Goal: Information Seeking & Learning: Learn about a topic

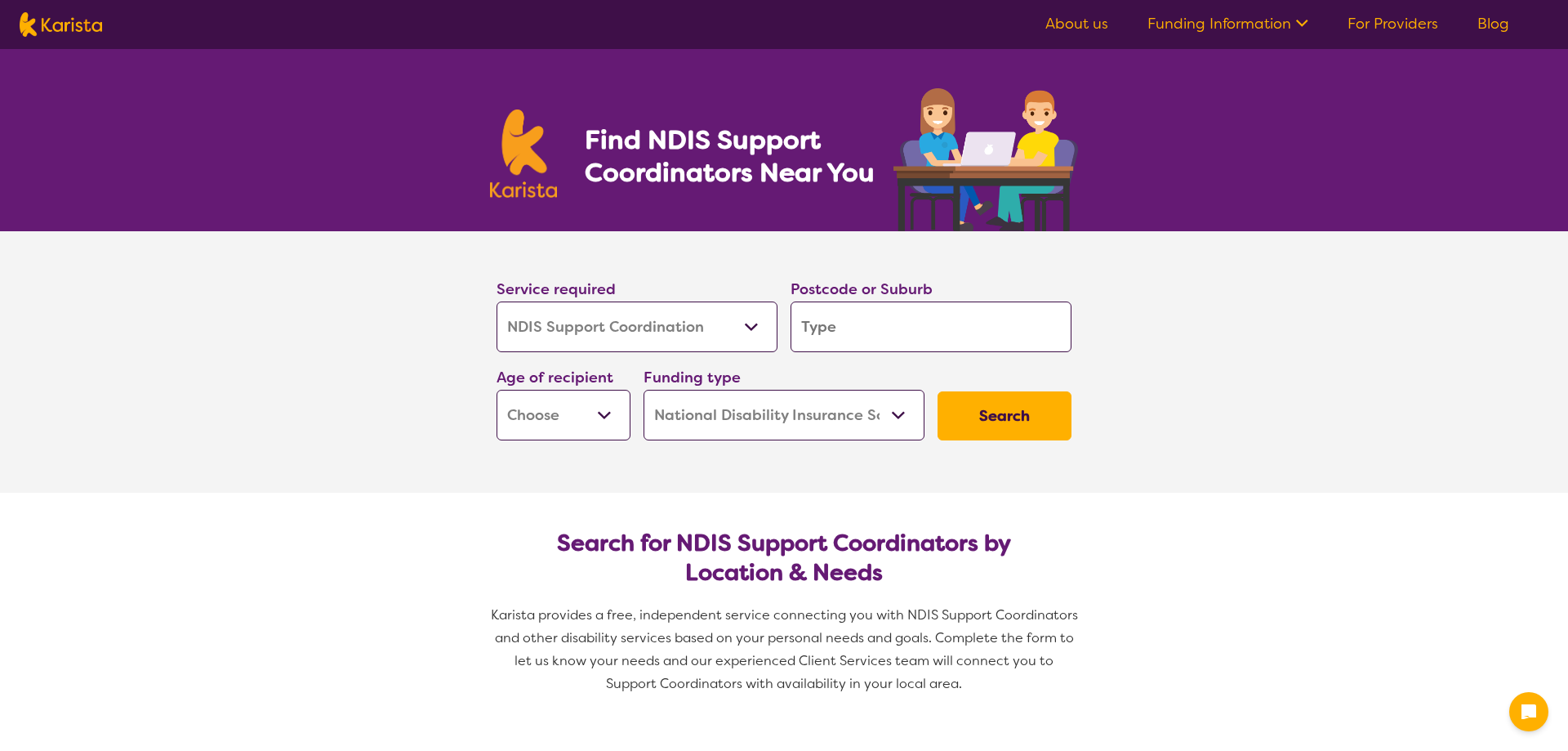
select select "NDIS Support Coordination"
select select "NDIS"
select select "NDIS Support Coordination"
select select "NDIS"
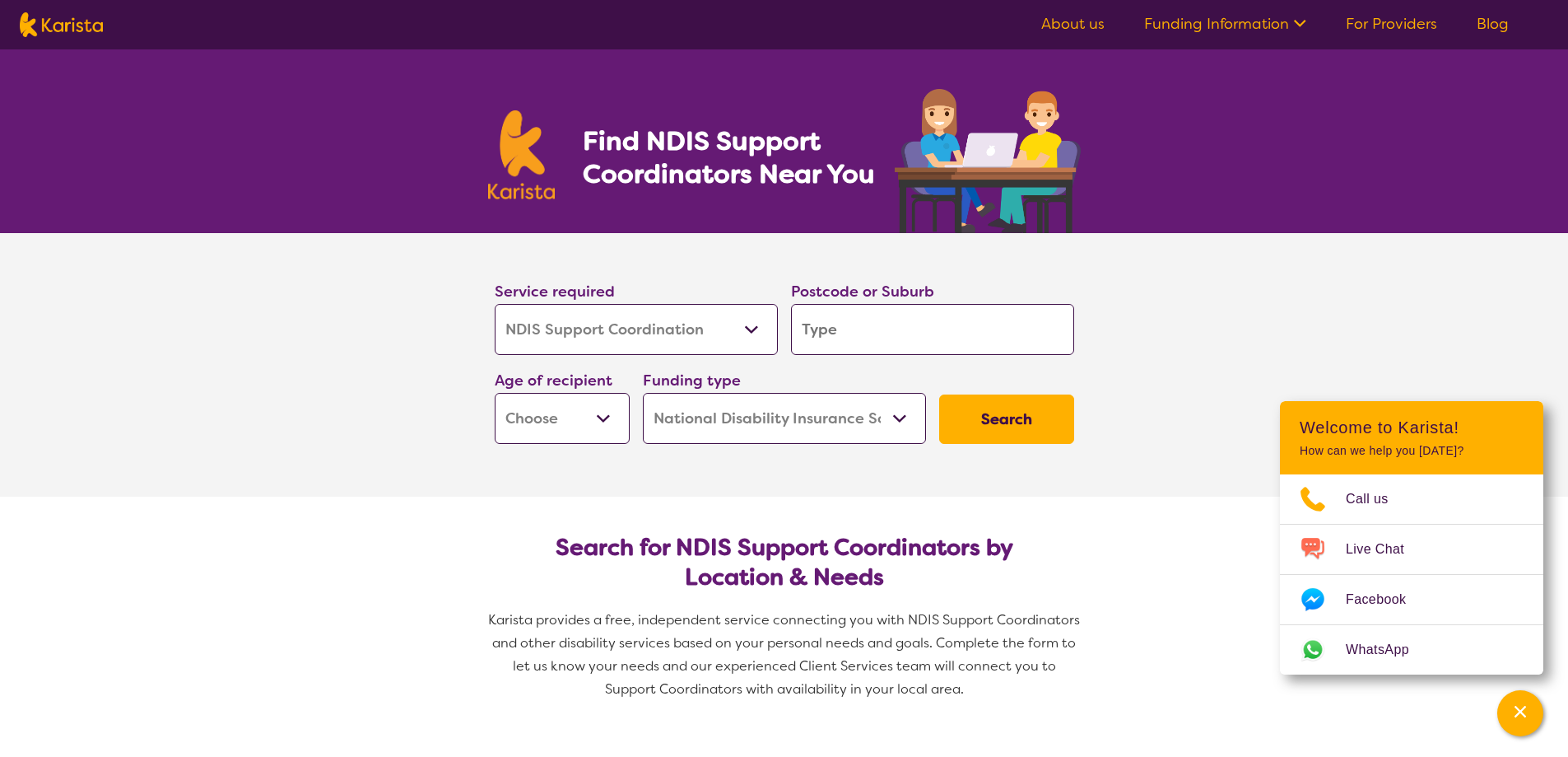
click at [748, 330] on select "Allied Health Assistant Assessment ([MEDICAL_DATA] or [MEDICAL_DATA]) Behaviour…" at bounding box center [636, 329] width 283 height 51
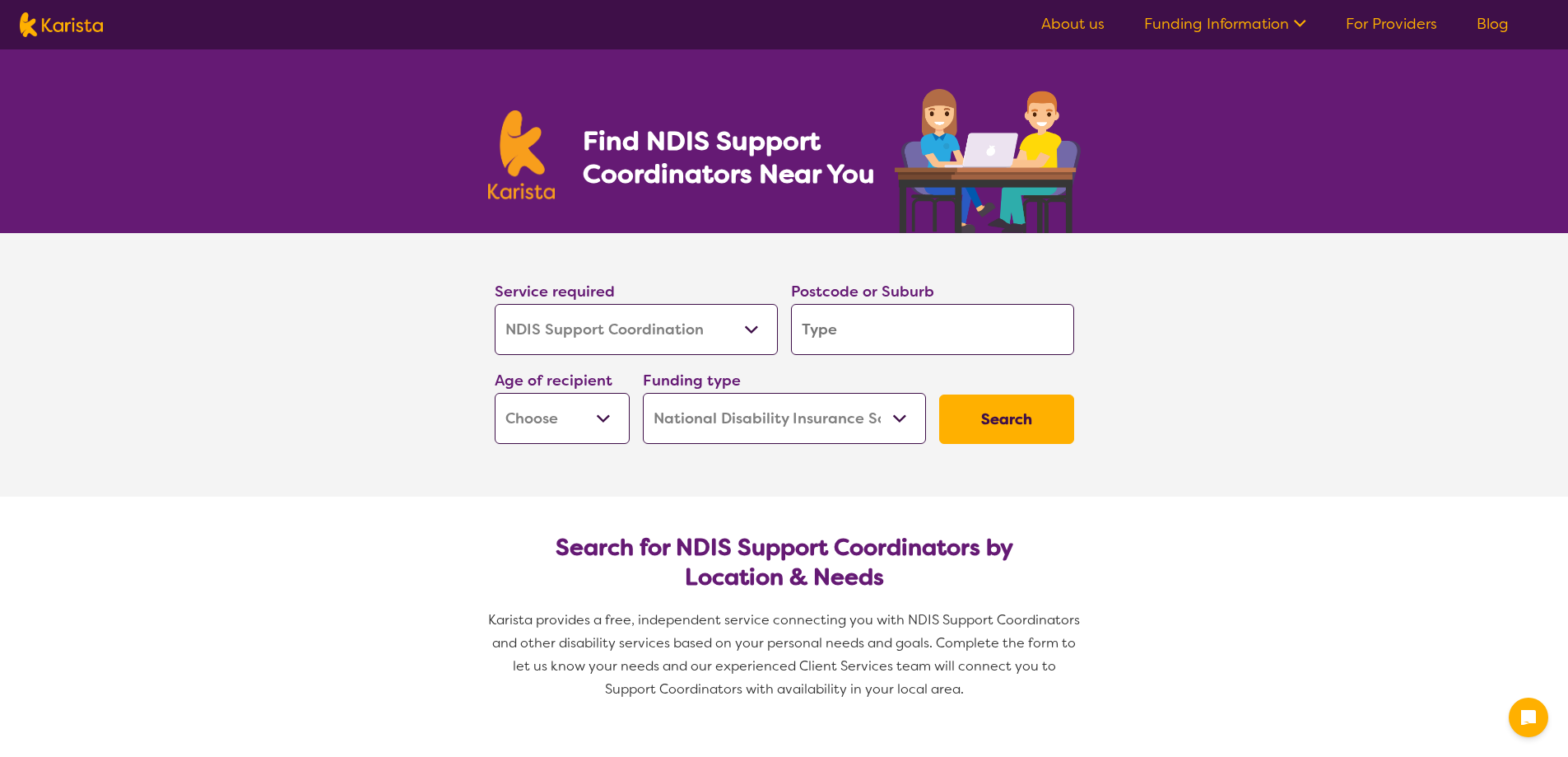
select select "NDIS Support Coordination"
select select "NDIS"
select select "NDIS Support Coordination"
select select "NDIS"
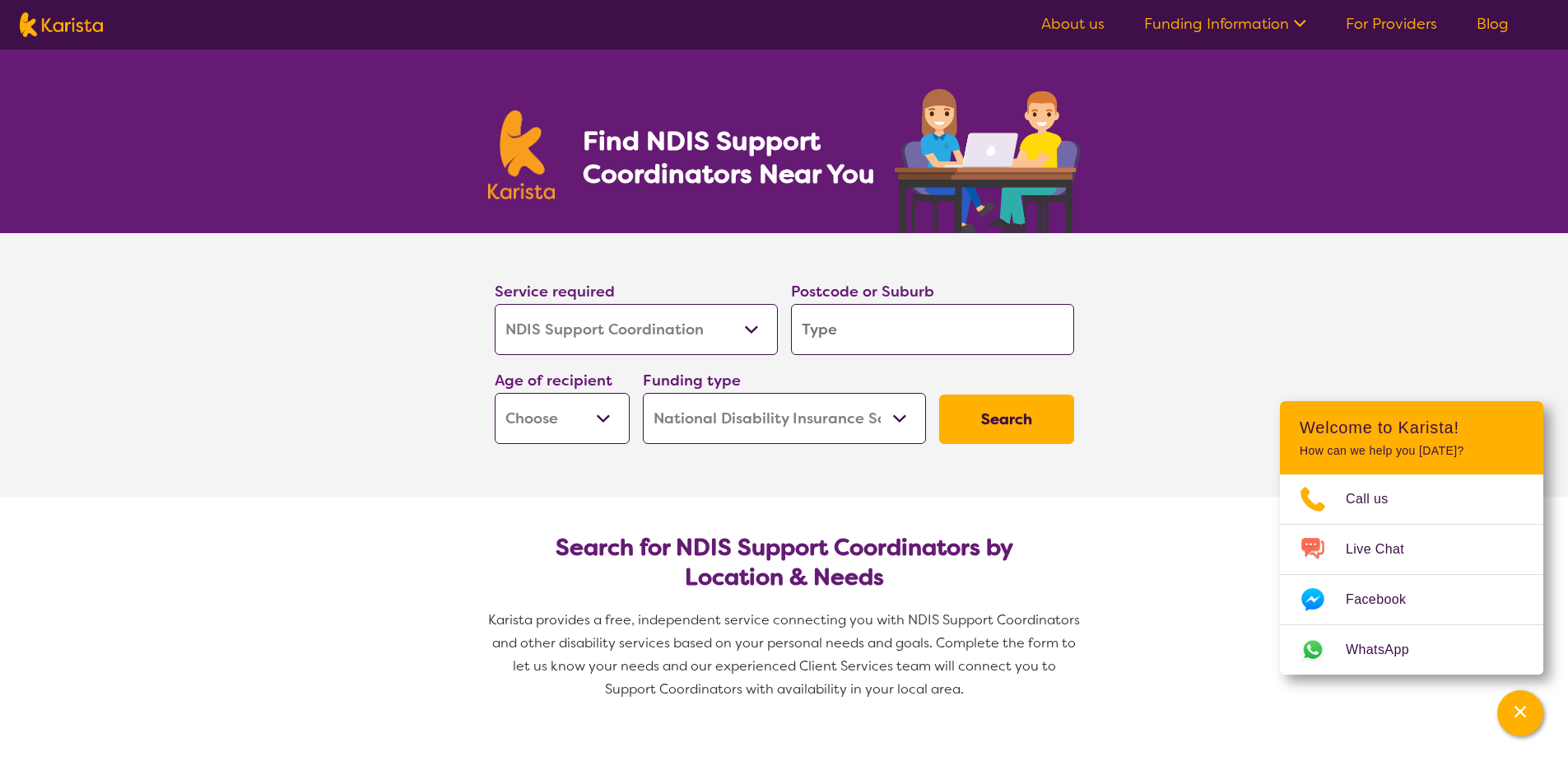
click at [755, 328] on select "Allied Health Assistant Assessment ([MEDICAL_DATA] or [MEDICAL_DATA]) Behaviour…" at bounding box center [636, 329] width 283 height 51
click at [314, 361] on section "Service required Allied Health Assistant Assessment ([MEDICAL_DATA] or [MEDICAL…" at bounding box center [784, 365] width 1568 height 264
click at [606, 419] on select "Early Childhood - 0 to 9 Child - 10 to 11 Adolescent - 12 to 17 Adult - 18 to 6…" at bounding box center [562, 418] width 135 height 51
click at [366, 420] on section "Service required Allied Health Assistant Assessment ([MEDICAL_DATA] or [MEDICAL…" at bounding box center [784, 365] width 1568 height 264
click at [903, 419] on select "Home Care Package (HCP) National Disability Insurance Scheme (NDIS) I don't know" at bounding box center [784, 418] width 283 height 51
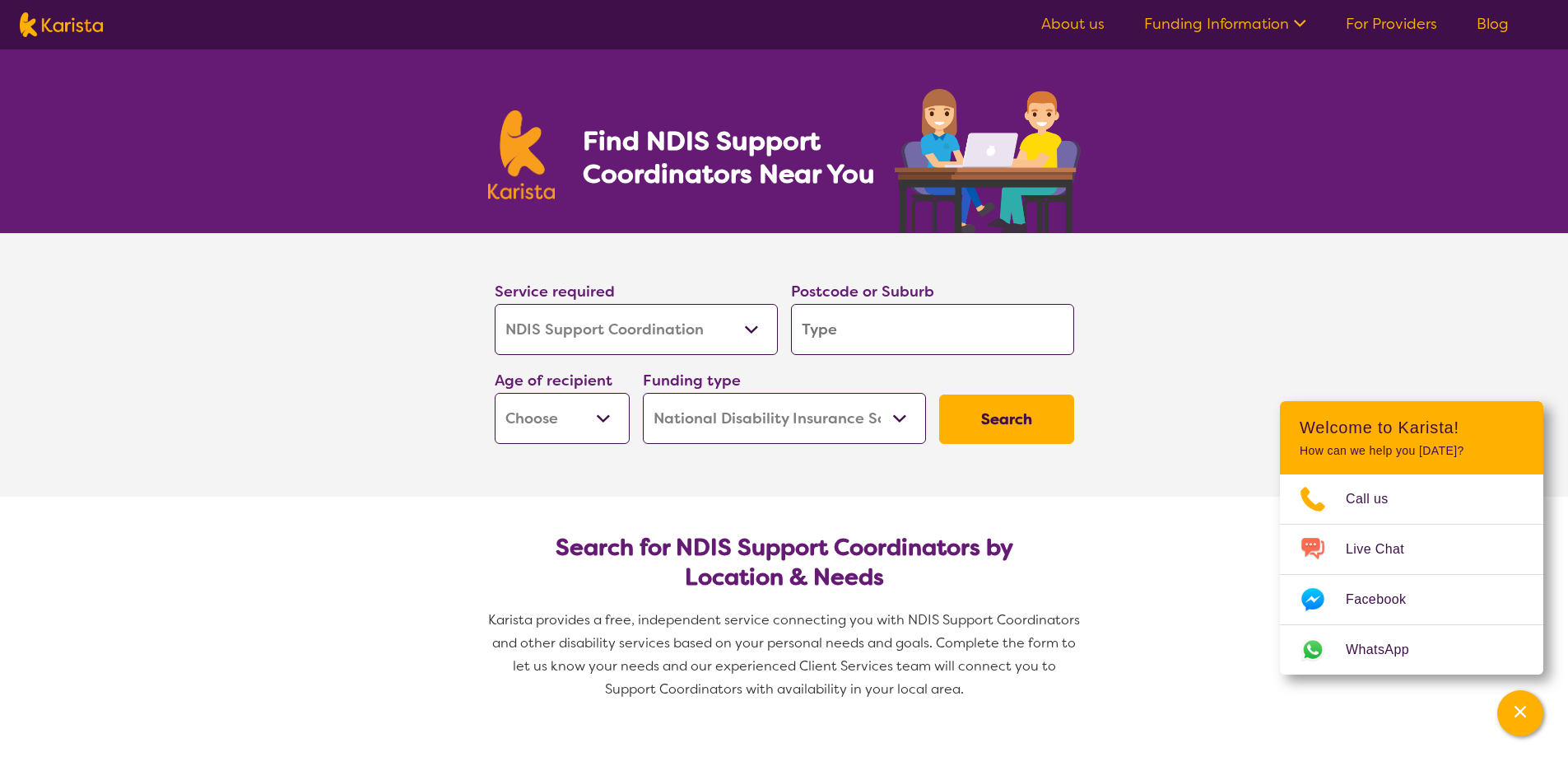
click at [1156, 392] on section "Service required Allied Health Assistant Assessment ([MEDICAL_DATA] or [MEDICAL…" at bounding box center [784, 365] width 1568 height 264
click at [1524, 711] on icon "Channel Menu" at bounding box center [1520, 711] width 16 height 16
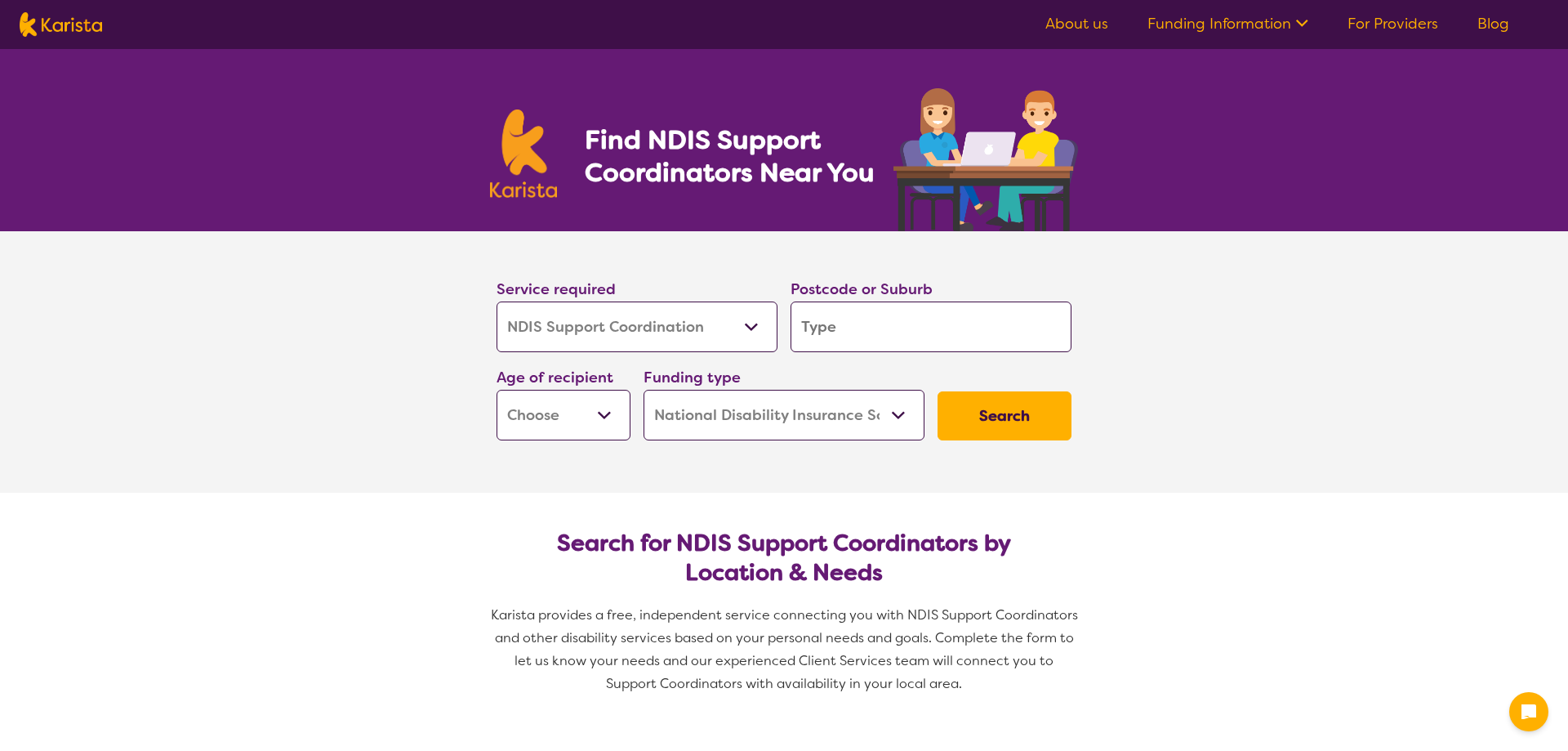
select select "NDIS Support Coordination"
select select "NDIS"
select select "NDIS Support Coordination"
select select "NDIS"
